Goal: Task Accomplishment & Management: Complete application form

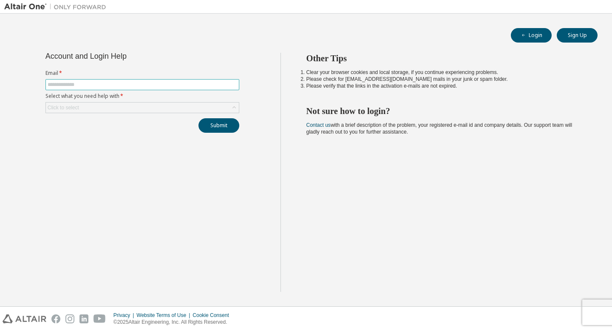
click at [182, 86] on input "text" at bounding box center [143, 84] width 190 height 7
type input "**********"
click at [168, 111] on div "Click to select" at bounding box center [142, 107] width 193 height 10
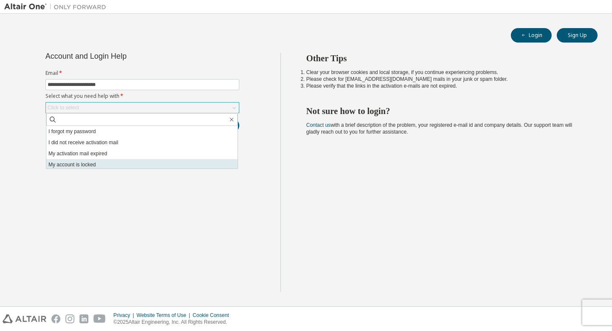
click at [122, 162] on li "My account is locked" at bounding box center [141, 164] width 191 height 11
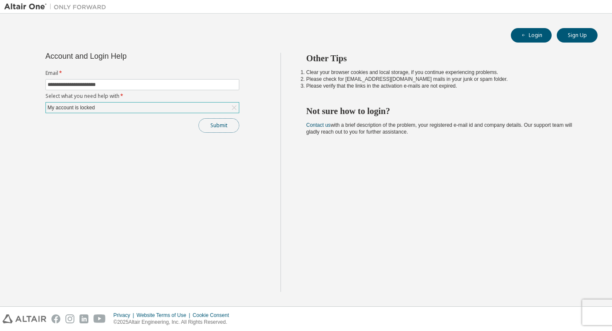
click at [213, 127] on button "Submit" at bounding box center [219, 125] width 41 height 14
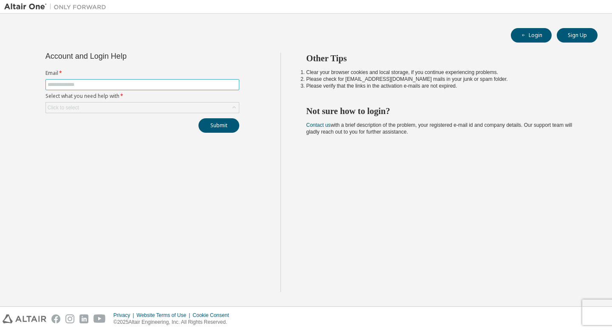
click at [140, 80] on span at bounding box center [142, 84] width 194 height 11
click at [142, 90] on span at bounding box center [142, 84] width 194 height 11
click at [146, 86] on input "text" at bounding box center [143, 84] width 190 height 7
type input "**********"
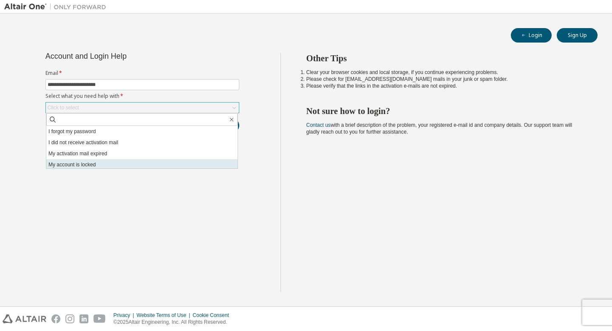
click at [104, 163] on li "My account is locked" at bounding box center [141, 164] width 191 height 11
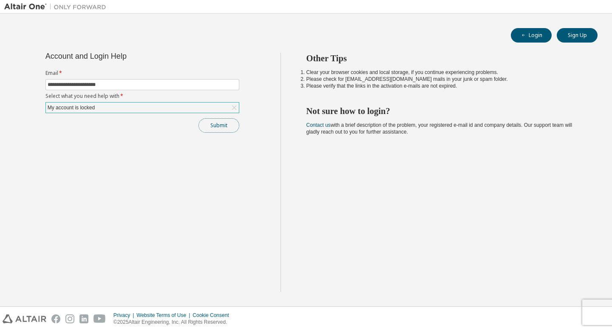
click at [213, 127] on button "Submit" at bounding box center [219, 125] width 41 height 14
click at [214, 105] on div "My account is locked" at bounding box center [142, 107] width 193 height 10
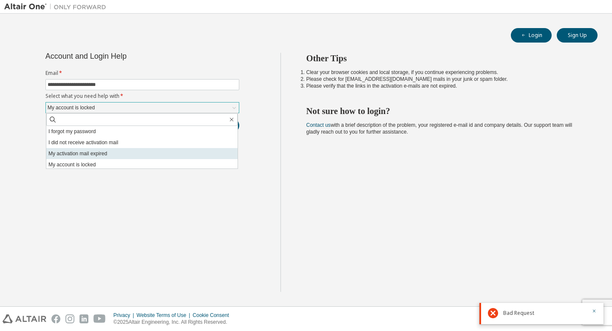
click at [176, 151] on li "My activation mail expired" at bounding box center [141, 153] width 191 height 11
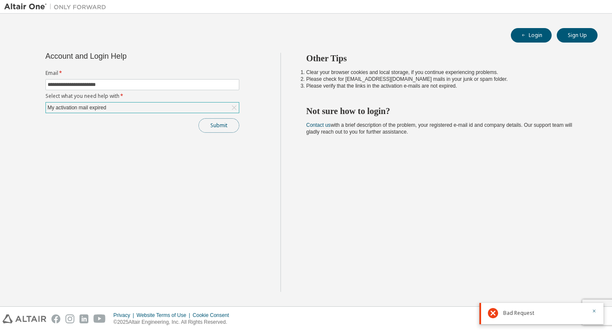
click at [212, 128] on button "Submit" at bounding box center [219, 125] width 41 height 14
click at [199, 109] on div "My activation mail expired" at bounding box center [142, 107] width 193 height 10
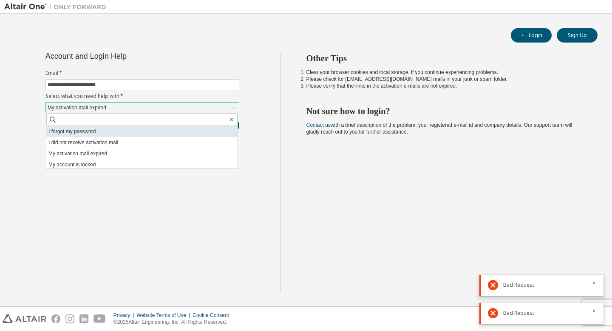
click at [182, 130] on li "I forgot my password" at bounding box center [141, 131] width 191 height 11
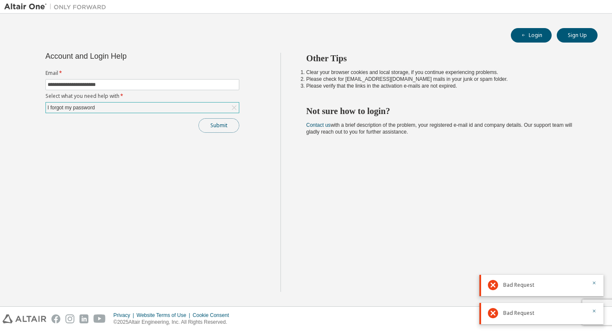
click at [205, 125] on button "Submit" at bounding box center [219, 125] width 41 height 14
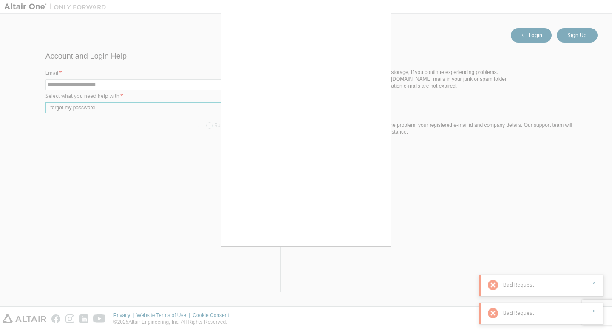
click at [423, 210] on div at bounding box center [306, 165] width 612 height 331
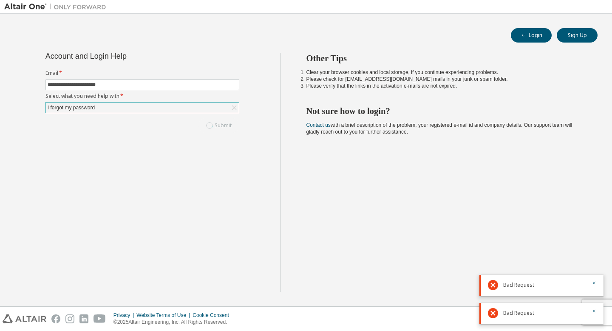
click at [172, 107] on div "I forgot my password" at bounding box center [142, 107] width 193 height 10
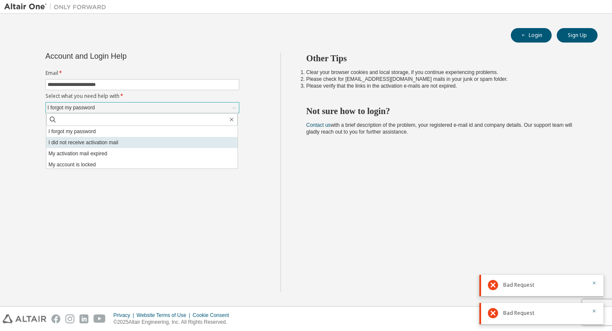
click at [165, 141] on li "I did not receive activation mail" at bounding box center [141, 142] width 191 height 11
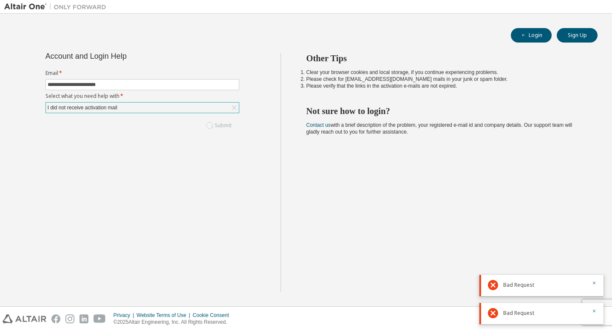
click at [591, 282] on div at bounding box center [592, 285] width 10 height 10
click at [595, 283] on icon "button" at bounding box center [594, 282] width 5 height 5
click at [595, 310] on icon "button" at bounding box center [594, 310] width 5 height 5
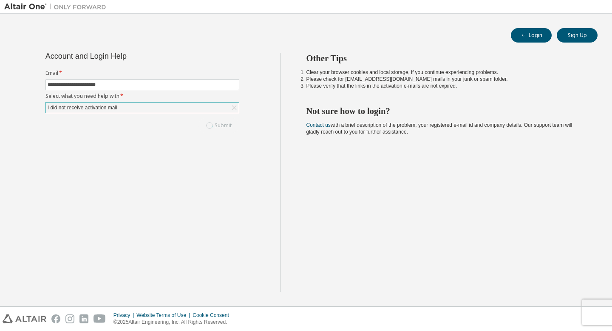
click at [234, 107] on icon at bounding box center [234, 107] width 9 height 9
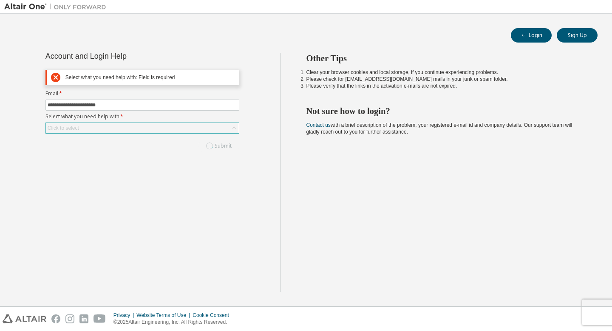
click at [139, 123] on div "Click to select" at bounding box center [142, 128] width 193 height 10
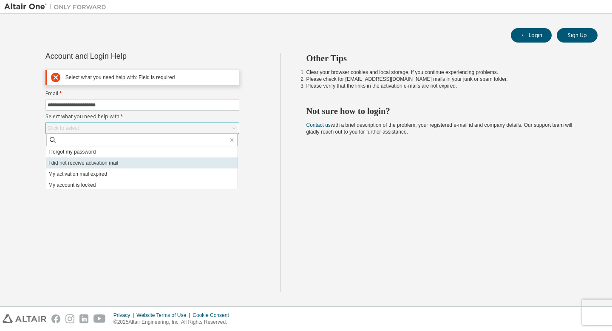
click at [132, 162] on li "I did not receive activation mail" at bounding box center [141, 162] width 191 height 11
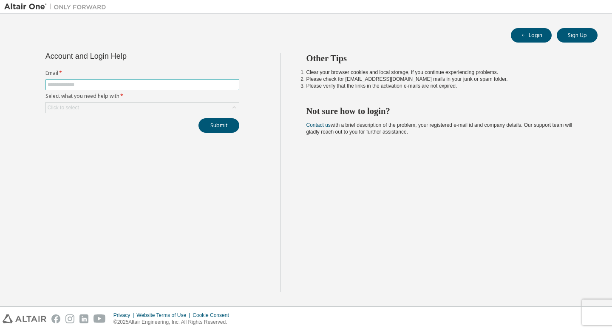
click at [195, 90] on span at bounding box center [142, 84] width 194 height 11
click at [195, 86] on input "text" at bounding box center [143, 84] width 190 height 7
type input "**********"
click at [162, 109] on div "Click to select" at bounding box center [142, 107] width 193 height 10
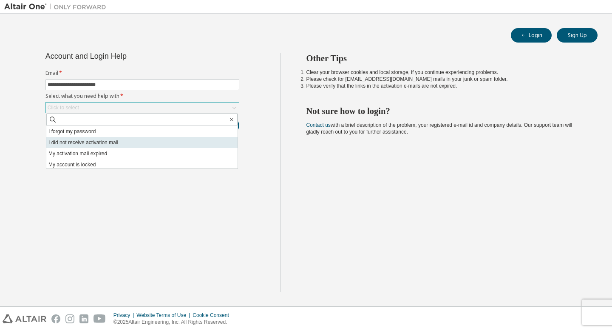
click at [154, 144] on li "I did not receive activation mail" at bounding box center [141, 142] width 191 height 11
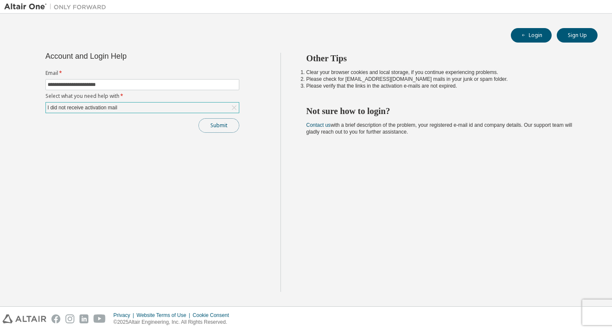
click at [207, 122] on button "Submit" at bounding box center [219, 125] width 41 height 14
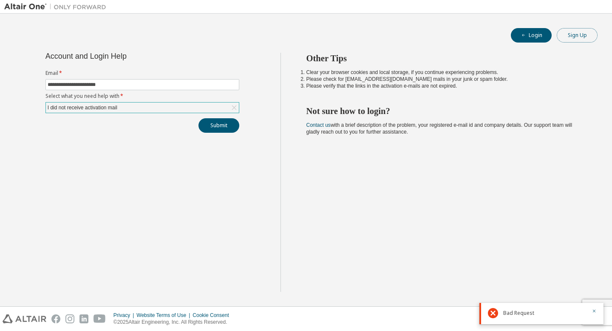
click at [578, 31] on button "Sign Up" at bounding box center [577, 35] width 41 height 14
